Goal: Navigation & Orientation: Find specific page/section

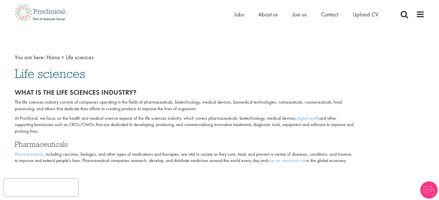
click at [187, 100] on p "The life sciences industry consists of companies operating in the fields of pha…" at bounding box center [185, 105] width 340 height 13
click at [362, 12] on span "Upload CV" at bounding box center [365, 14] width 26 height 7
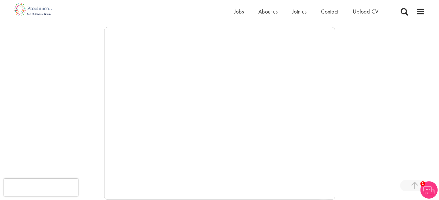
scroll to position [97, 0]
click at [238, 18] on div "Home Jobs About us Join us Contact Upload CV" at bounding box center [313, 13] width 159 height 12
click at [238, 11] on span "Jobs" at bounding box center [239, 11] width 10 height 7
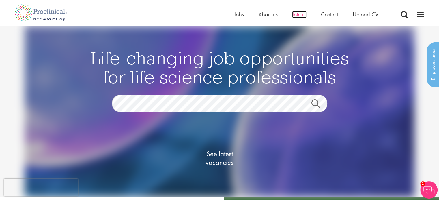
click at [304, 14] on span "Join us" at bounding box center [299, 14] width 14 height 7
